Goal: Task Accomplishment & Management: Complete application form

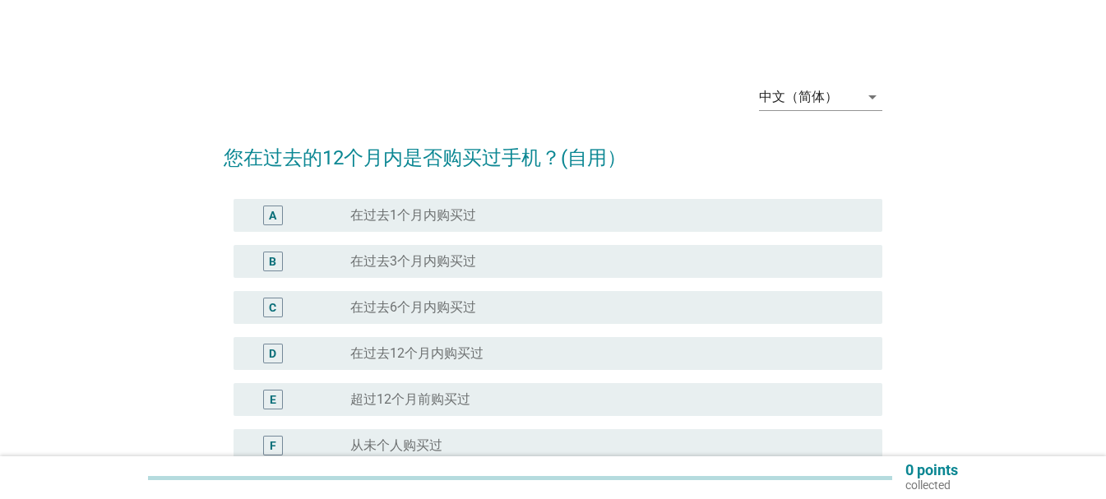
scroll to position [2, 0]
click at [865, 94] on icon "arrow_drop_down" at bounding box center [873, 98] width 20 height 20
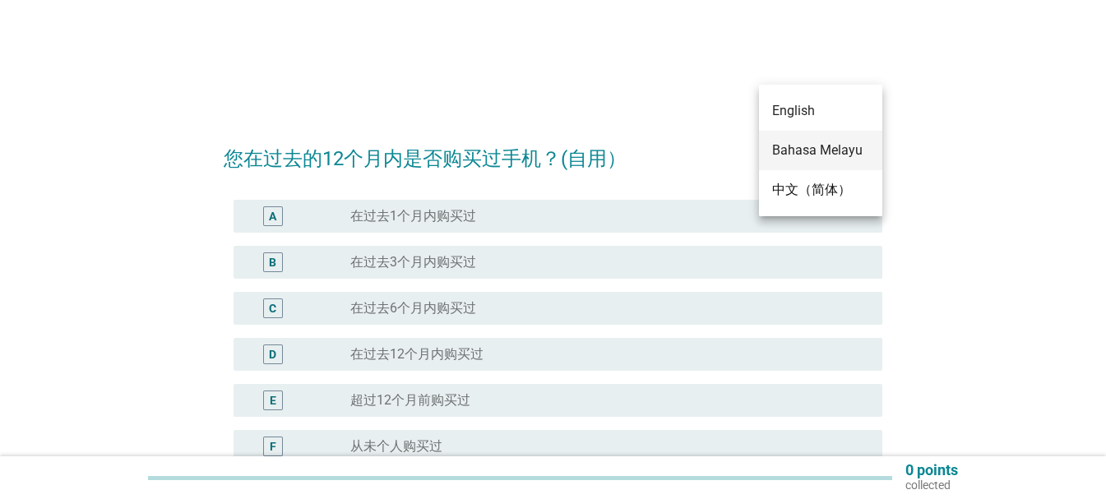
click at [806, 153] on div "Bahasa Melayu" at bounding box center [820, 151] width 97 height 20
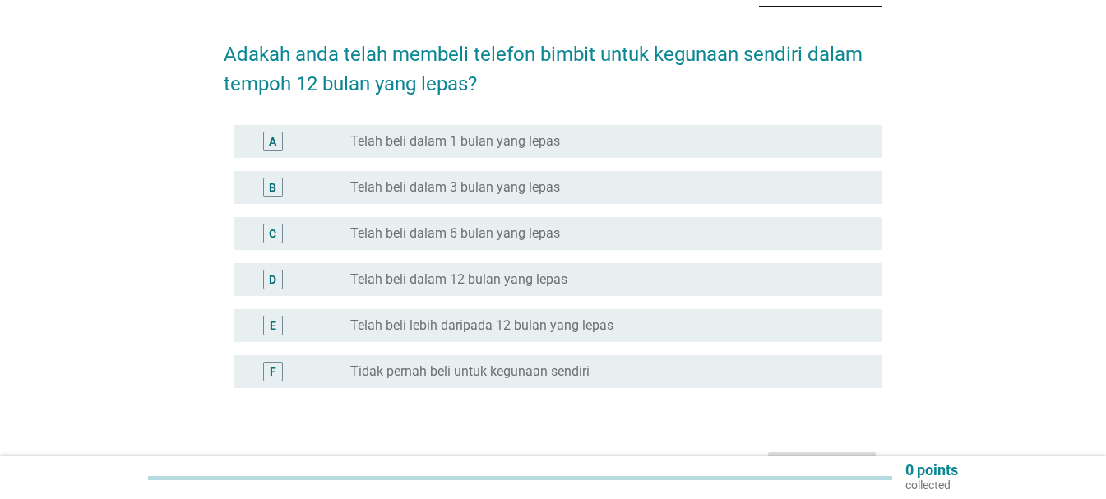
scroll to position [123, 0]
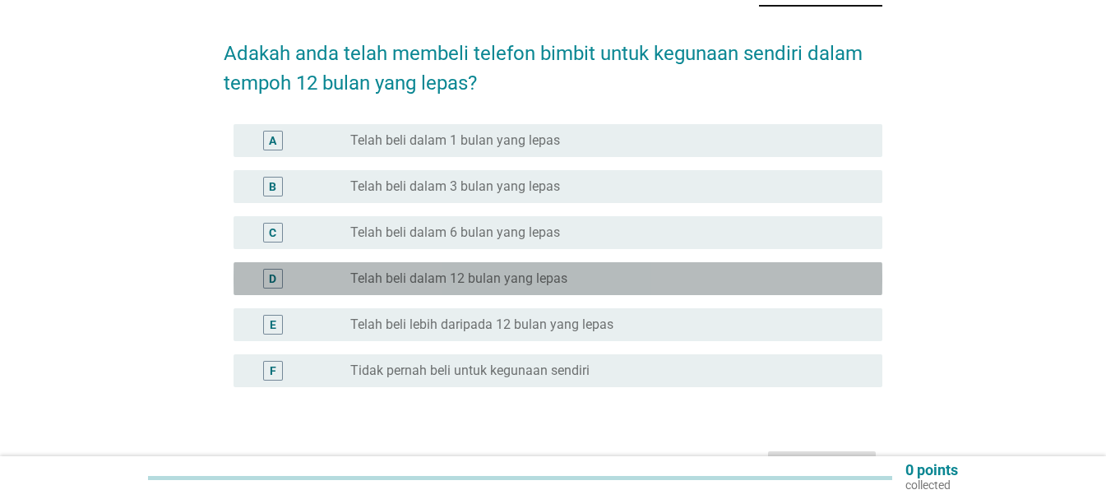
click at [272, 271] on div "D" at bounding box center [272, 279] width 7 height 17
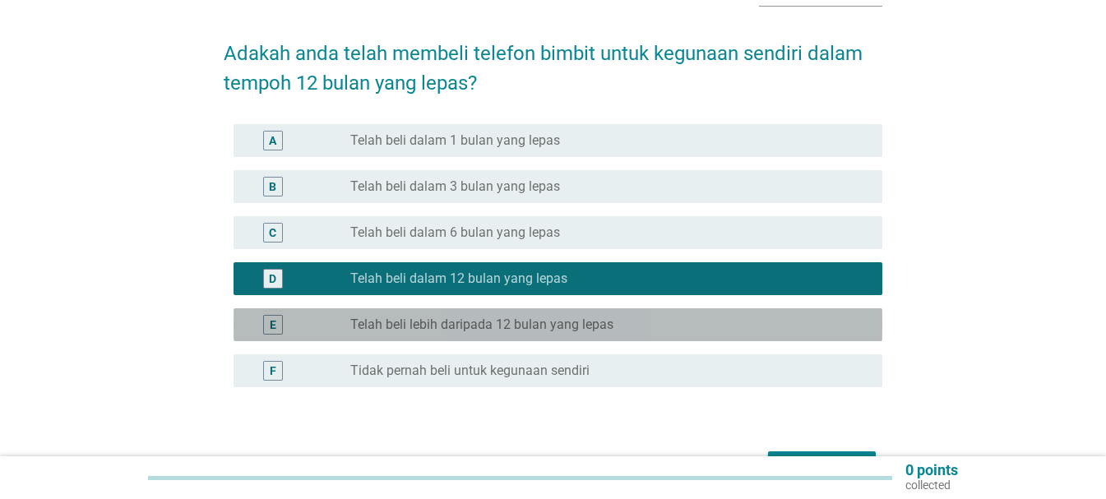
click at [278, 315] on div "E" at bounding box center [273, 325] width 20 height 20
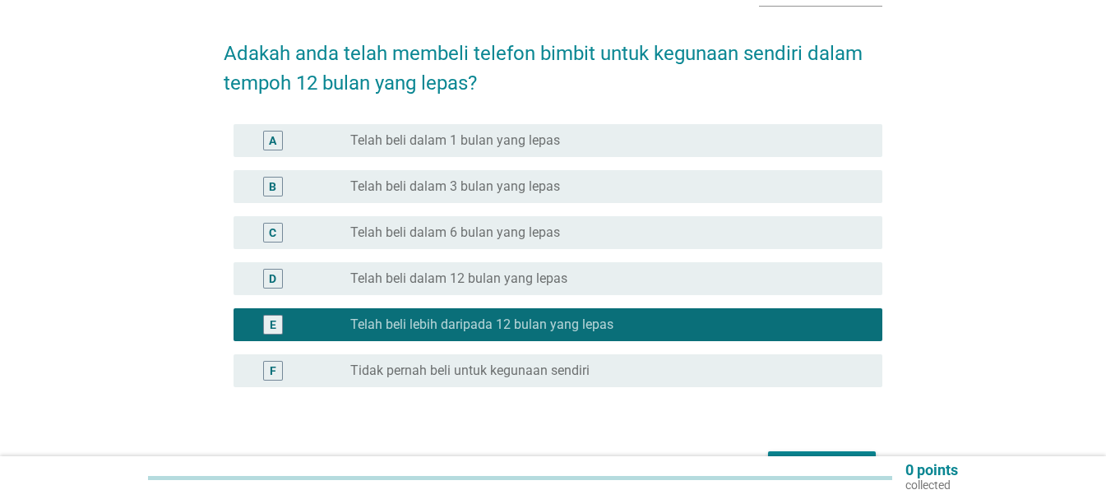
click at [818, 417] on form "Adakah anda telah membeli telefon bimbit untuk kegunaan sendiri dalam tempoh 12…" at bounding box center [553, 254] width 659 height 464
click at [816, 456] on div "Seterusnya" at bounding box center [821, 466] width 81 height 20
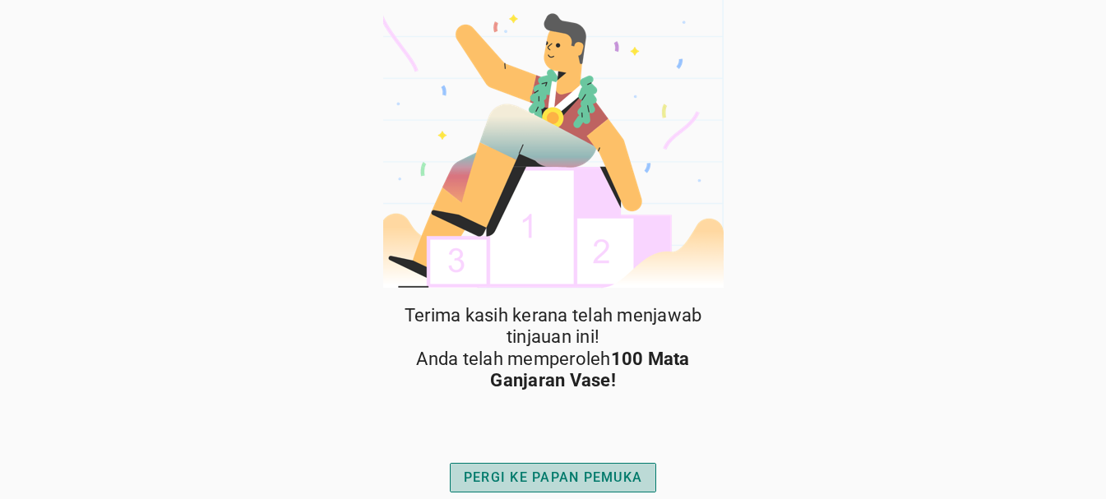
click at [606, 471] on div "PERGI KE PAPAN PEMUKA" at bounding box center [553, 478] width 178 height 20
click at [564, 472] on div "PERGI KE PAPAN PEMUKA" at bounding box center [553, 478] width 178 height 20
